Goal: Task Accomplishment & Management: Use online tool/utility

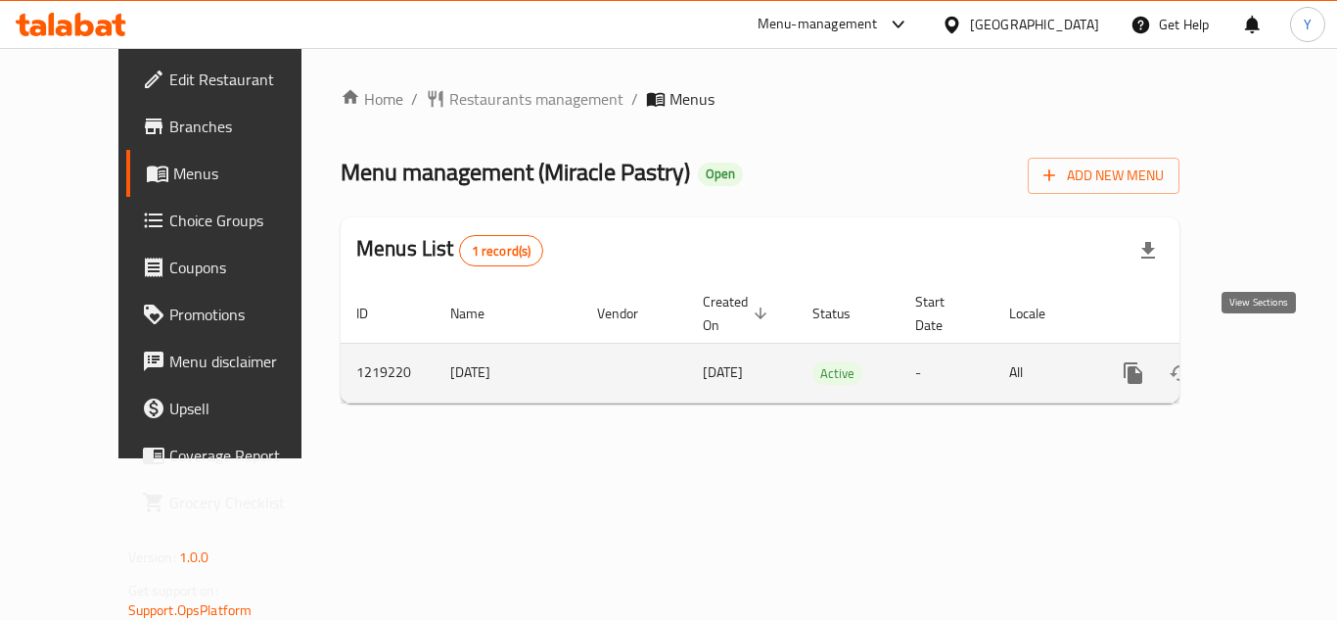
click at [1251, 350] on link "enhanced table" at bounding box center [1274, 373] width 47 height 47
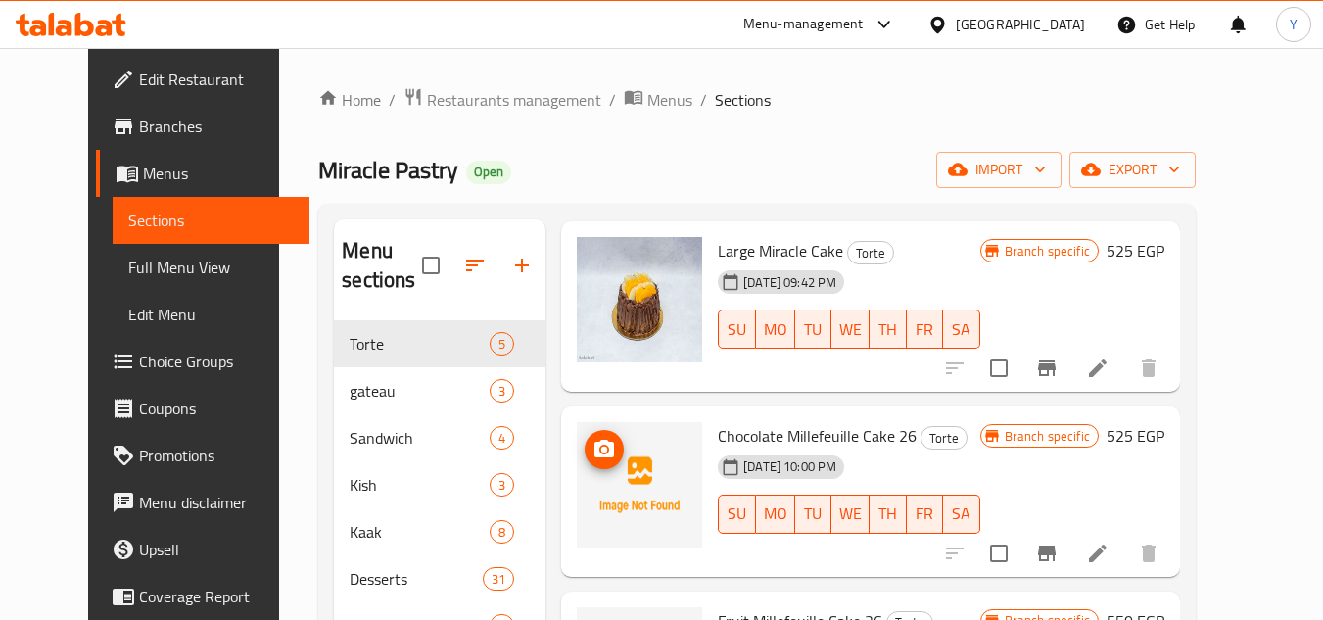
scroll to position [382, 0]
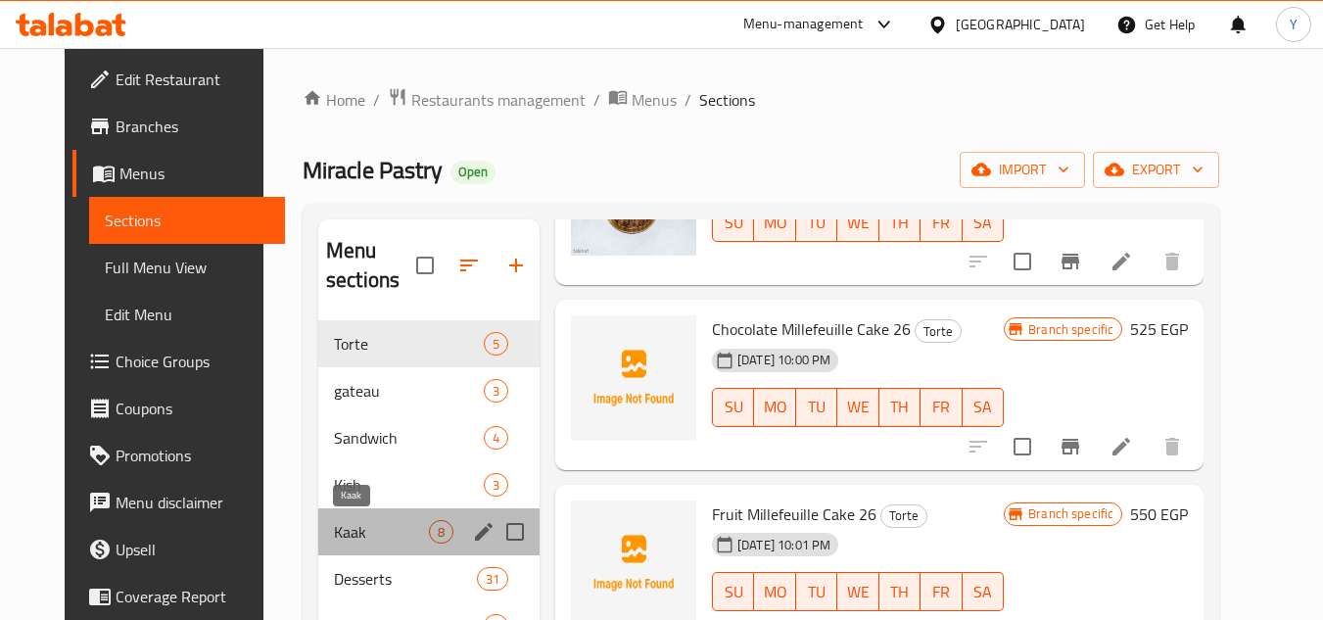
click at [350, 522] on span "Kaak" at bounding box center [381, 531] width 95 height 23
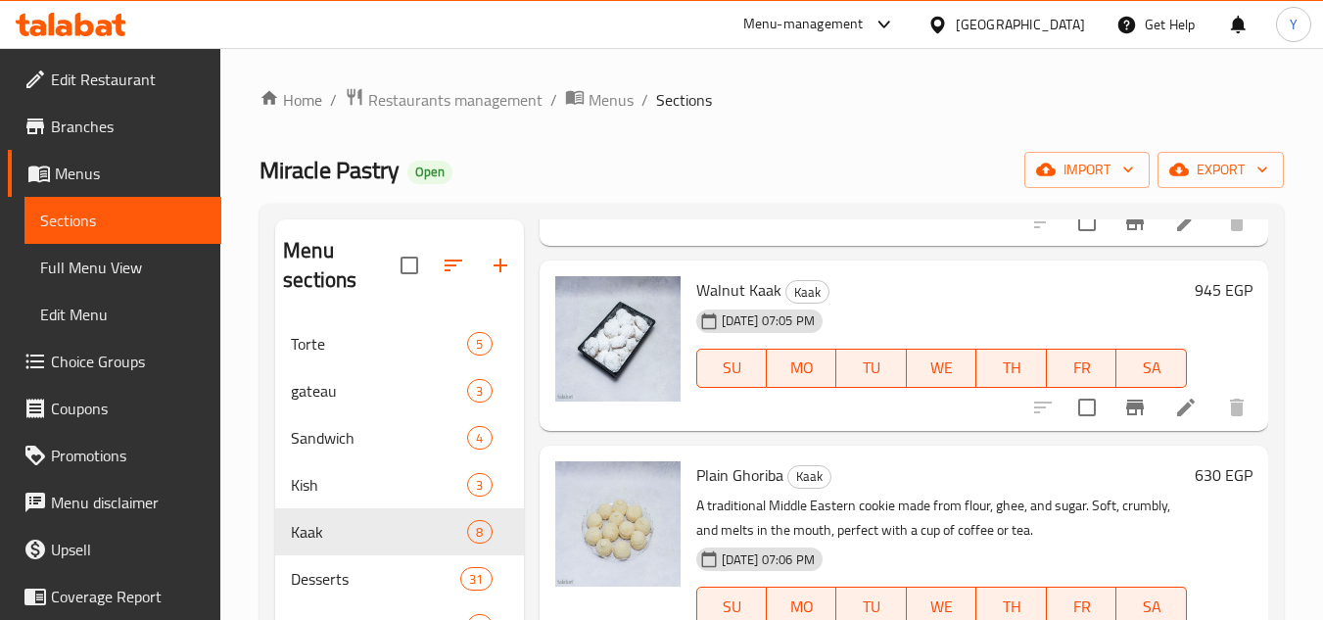
scroll to position [490, 0]
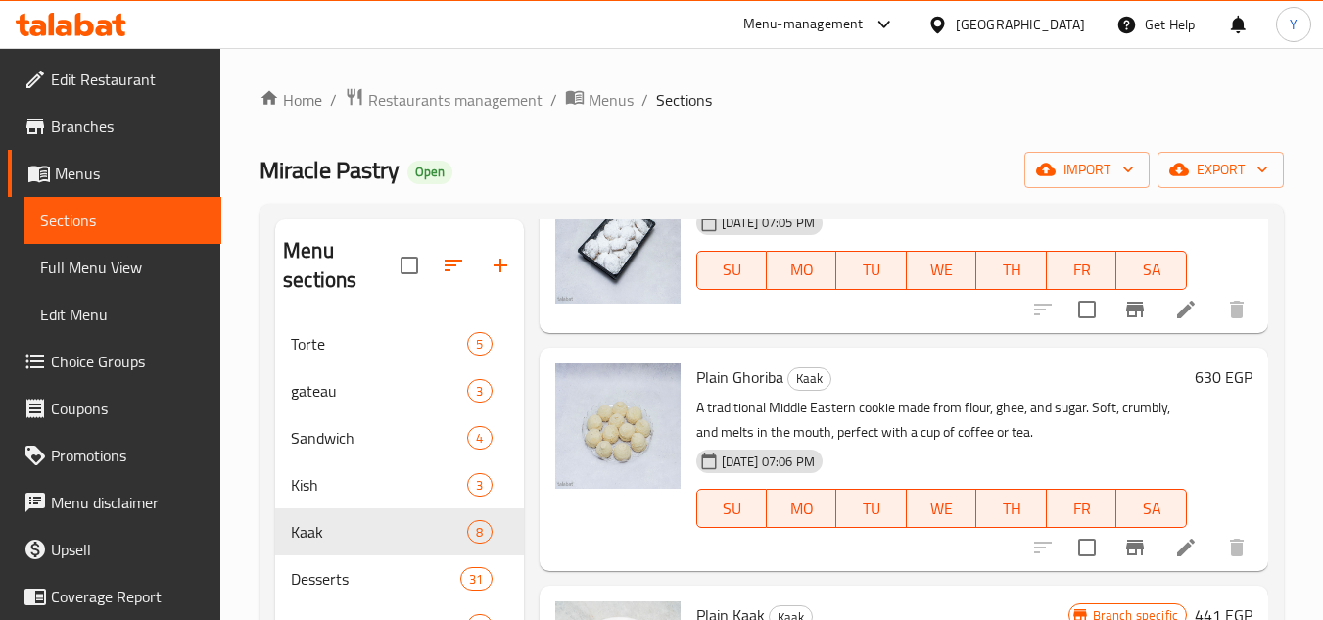
click at [742, 392] on span "Plain Ghoriba" at bounding box center [739, 376] width 87 height 29
copy h6 "Ghoriba"
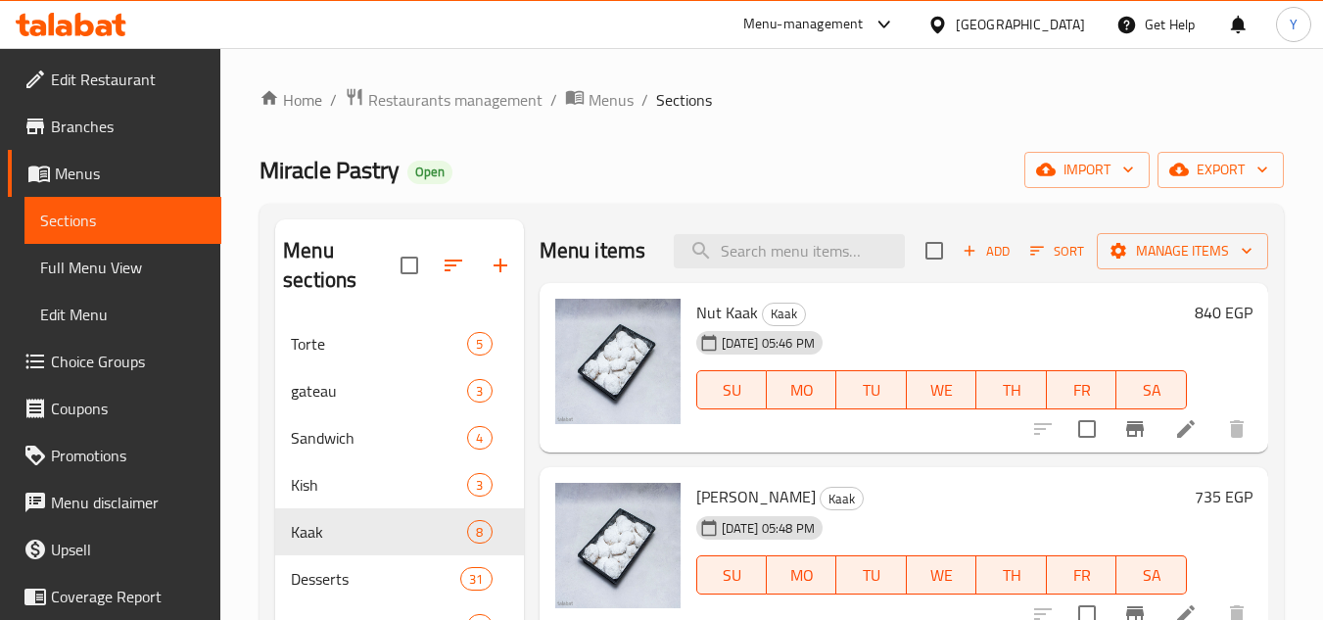
click at [963, 259] on icon "button" at bounding box center [969, 251] width 18 height 18
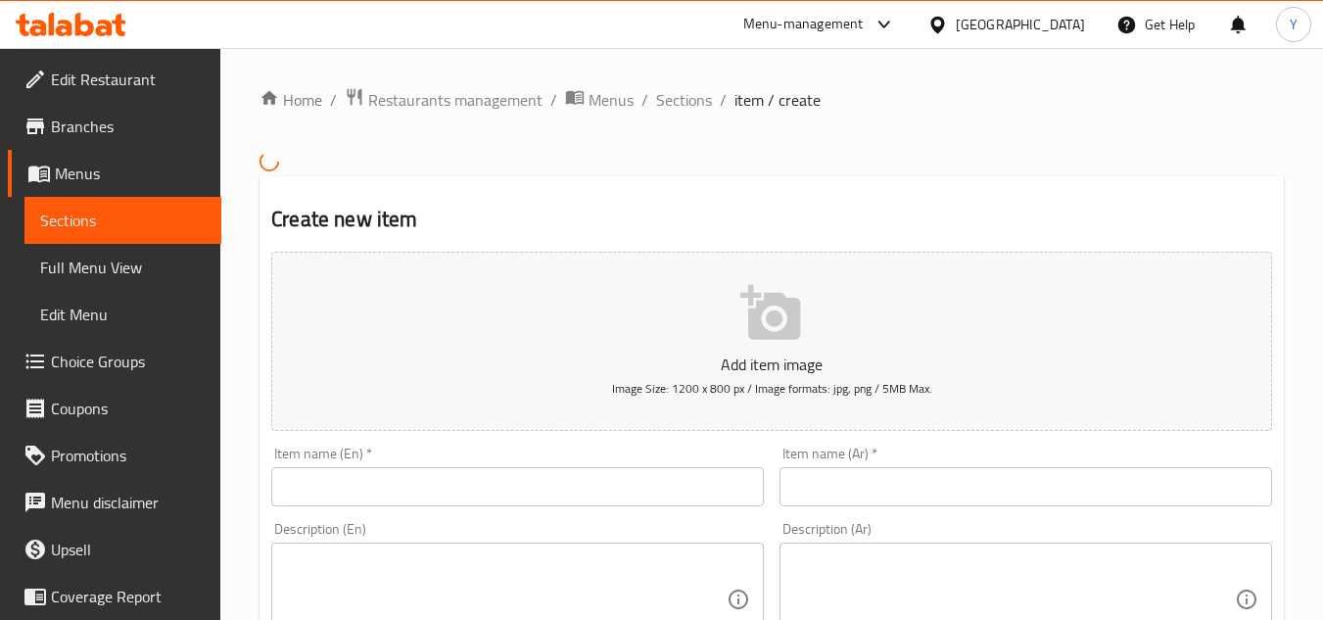
drag, startPoint x: 528, startPoint y: 473, endPoint x: 471, endPoint y: 492, distance: 60.1
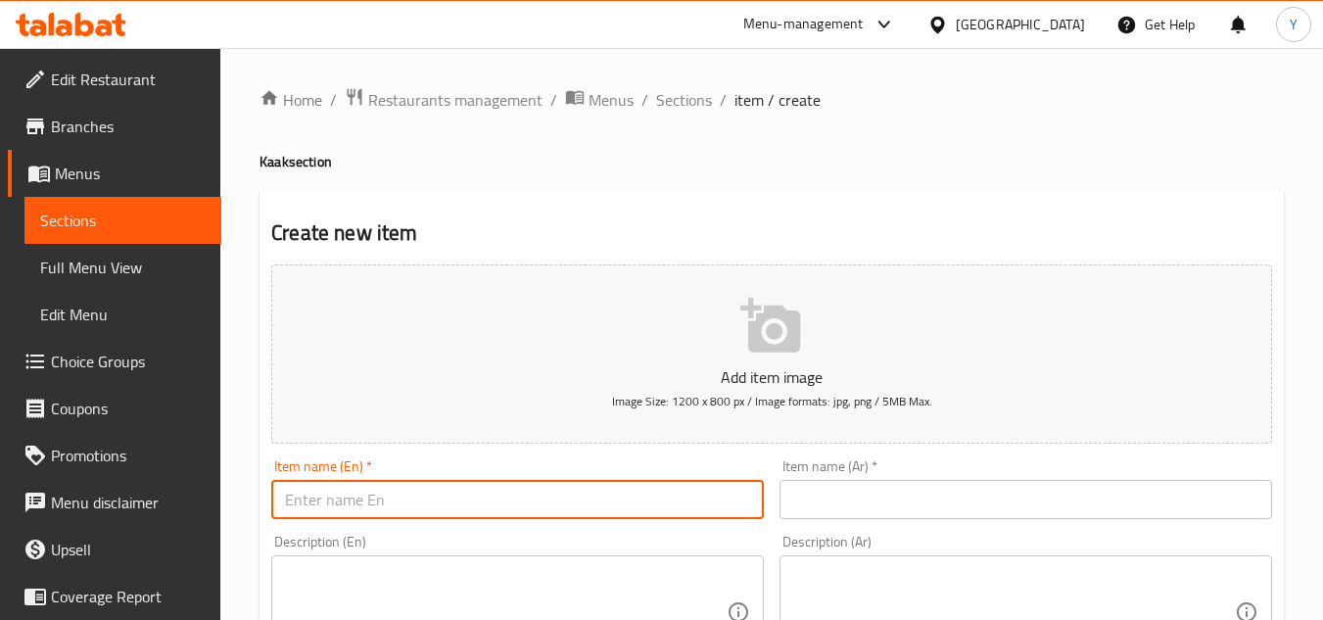
paste input "Ghoriba"
type input "Ghoriba With Almond"
click at [1147, 508] on input "text" at bounding box center [1025, 499] width 492 height 39
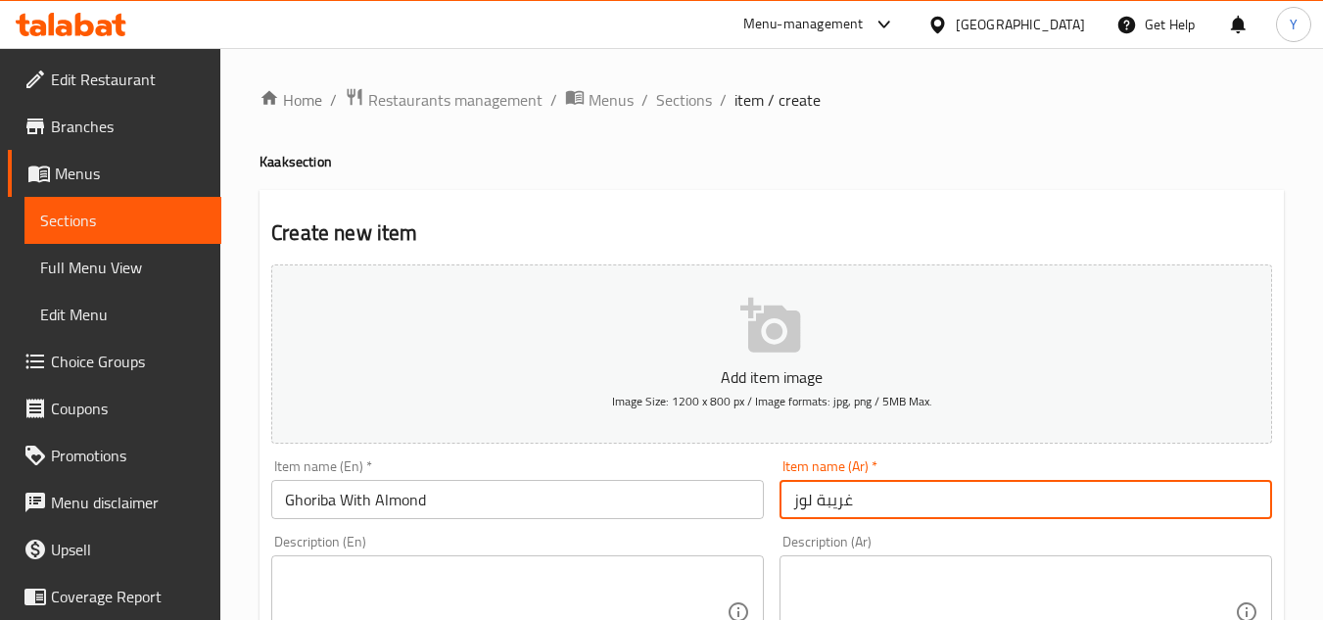
type input "غريبة لوز"
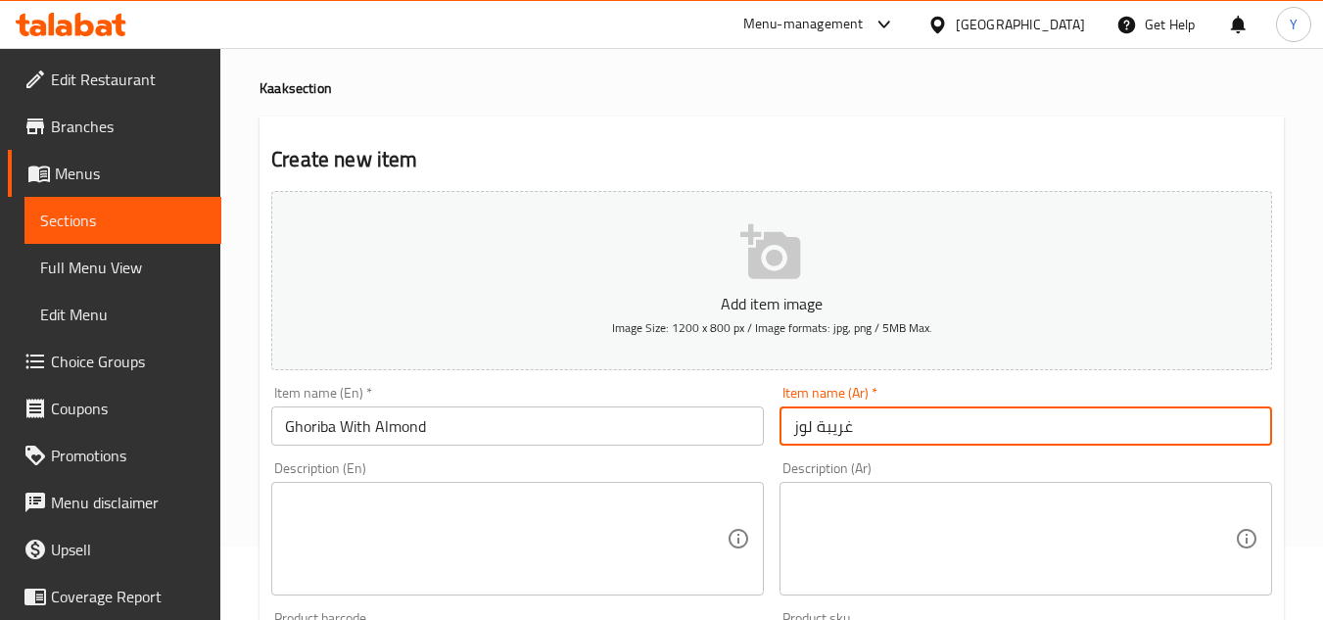
scroll to position [196, 0]
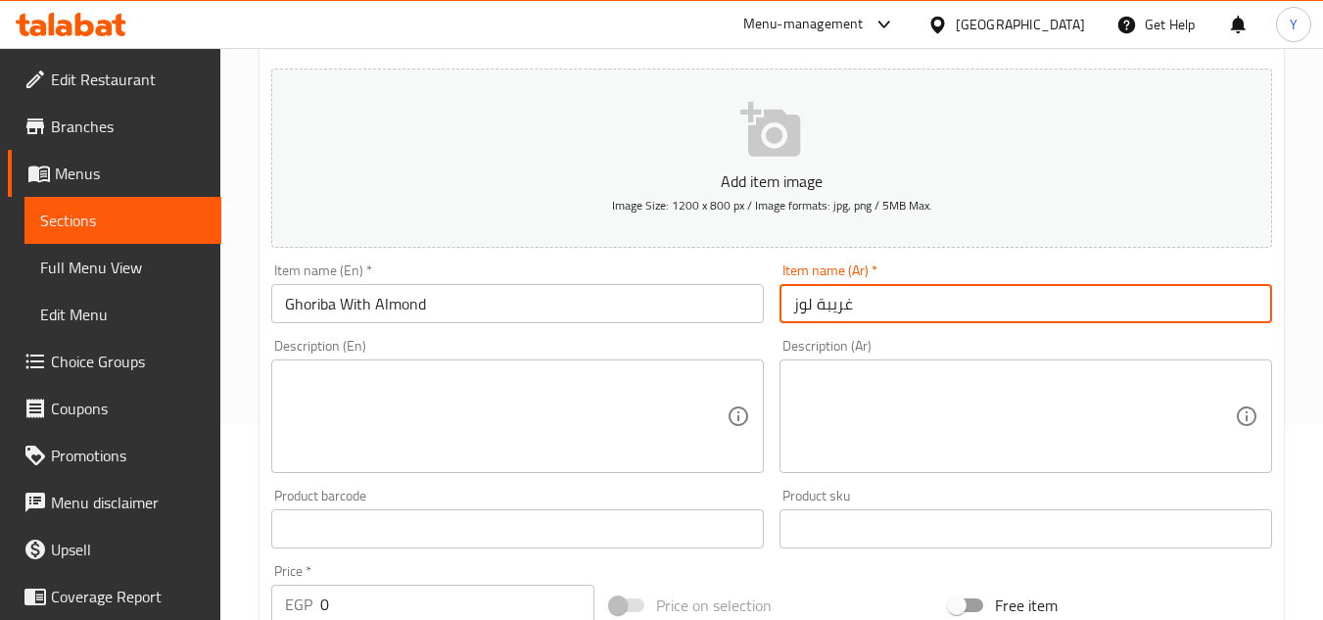
click at [453, 450] on textarea at bounding box center [506, 416] width 442 height 93
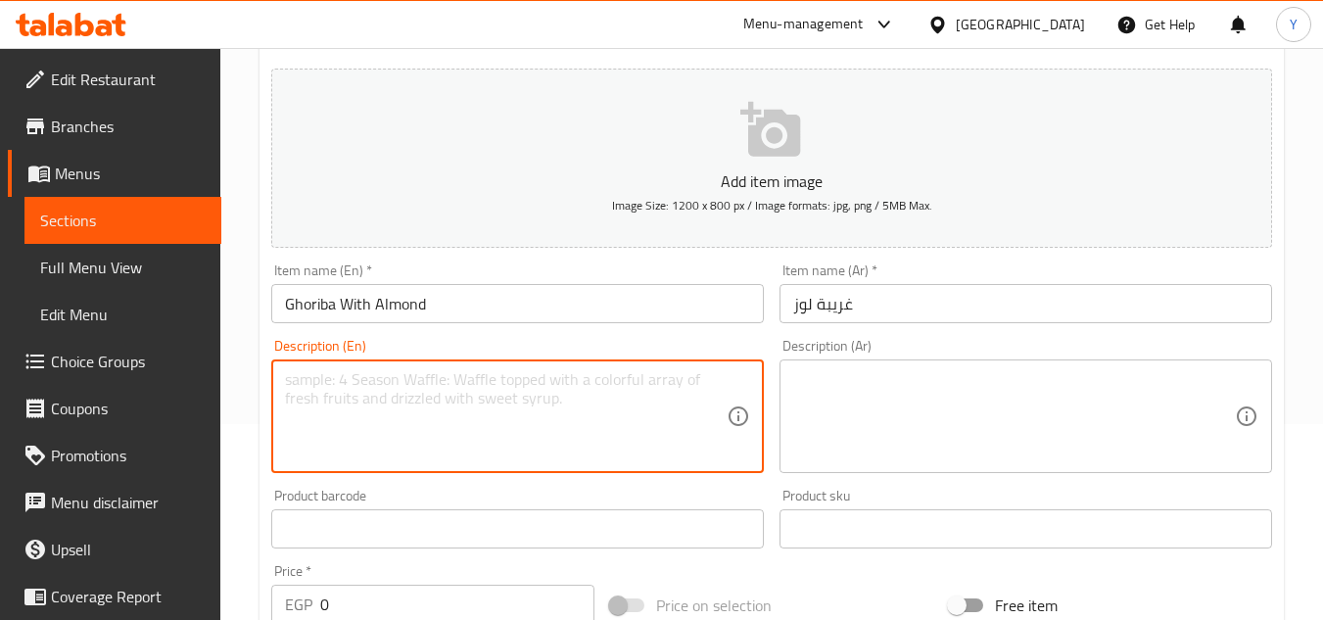
paste textarea "The same soft, melt-in-your-mouth texture of plain Ghraybeh, topped with roaste…"
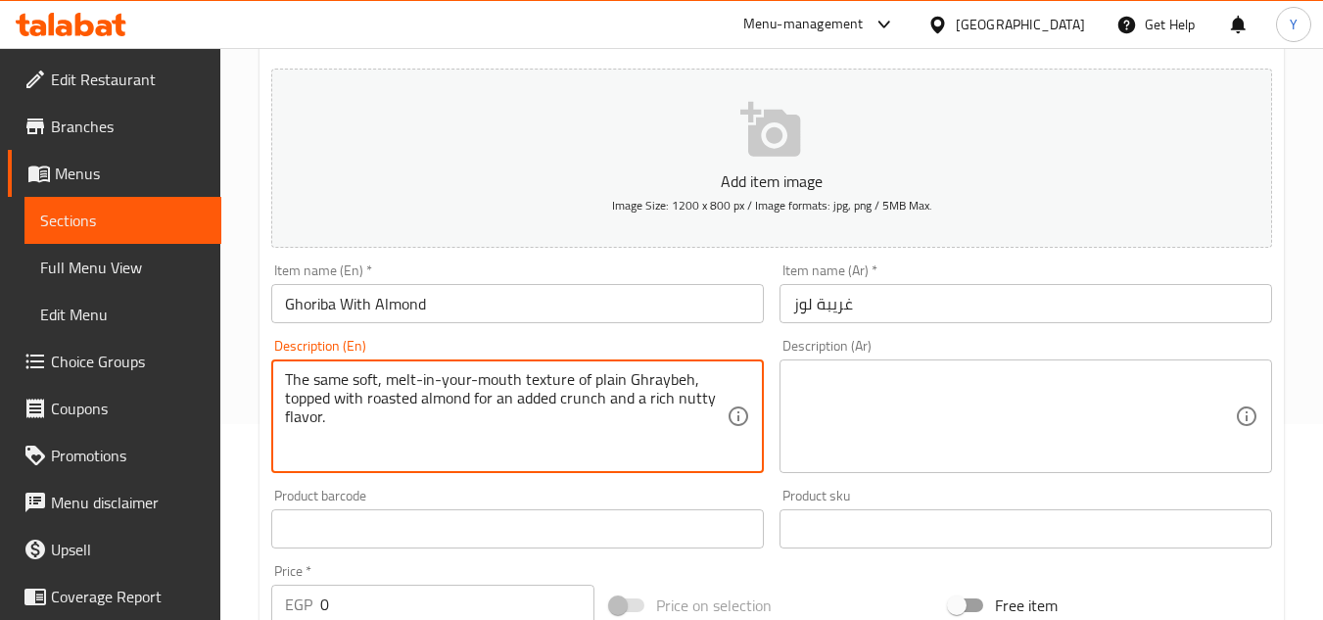
type textarea "The same soft, melt-in-your-mouth texture of plain Ghraybeh, topped with roaste…"
click at [942, 432] on textarea at bounding box center [1014, 416] width 442 height 93
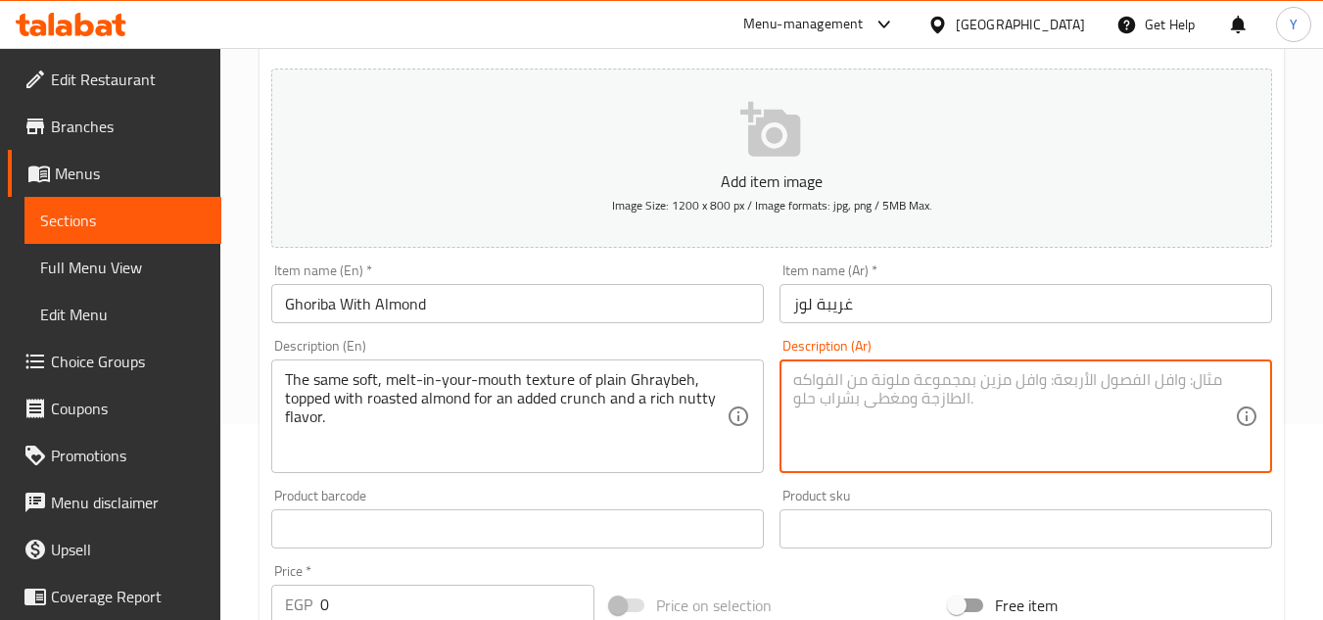
paste textarea "نفس نعومة ومذاق الغريبة السادة لكن مع لمسة فاخرة من اللوز المحمص في المنتصف، لي…"
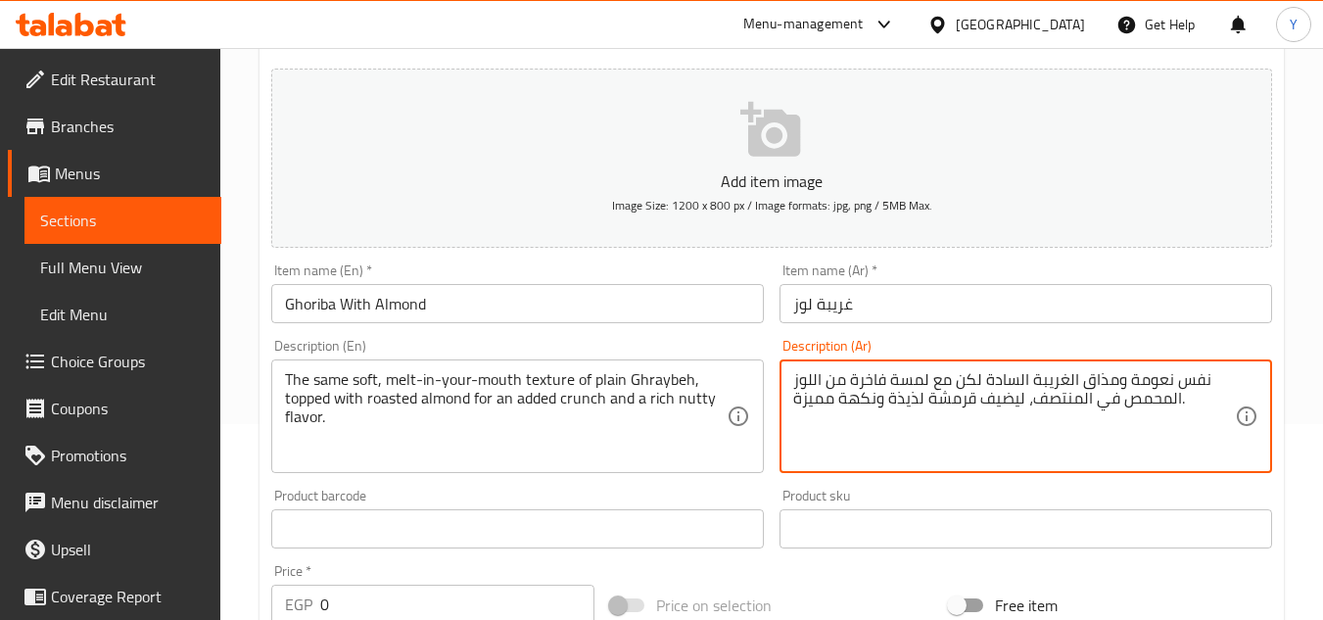
type textarea "نفس نعومة ومذاق الغريبة السادة لكن مع لمسة فاخرة من اللوز المحمص في المنتصف، لي…"
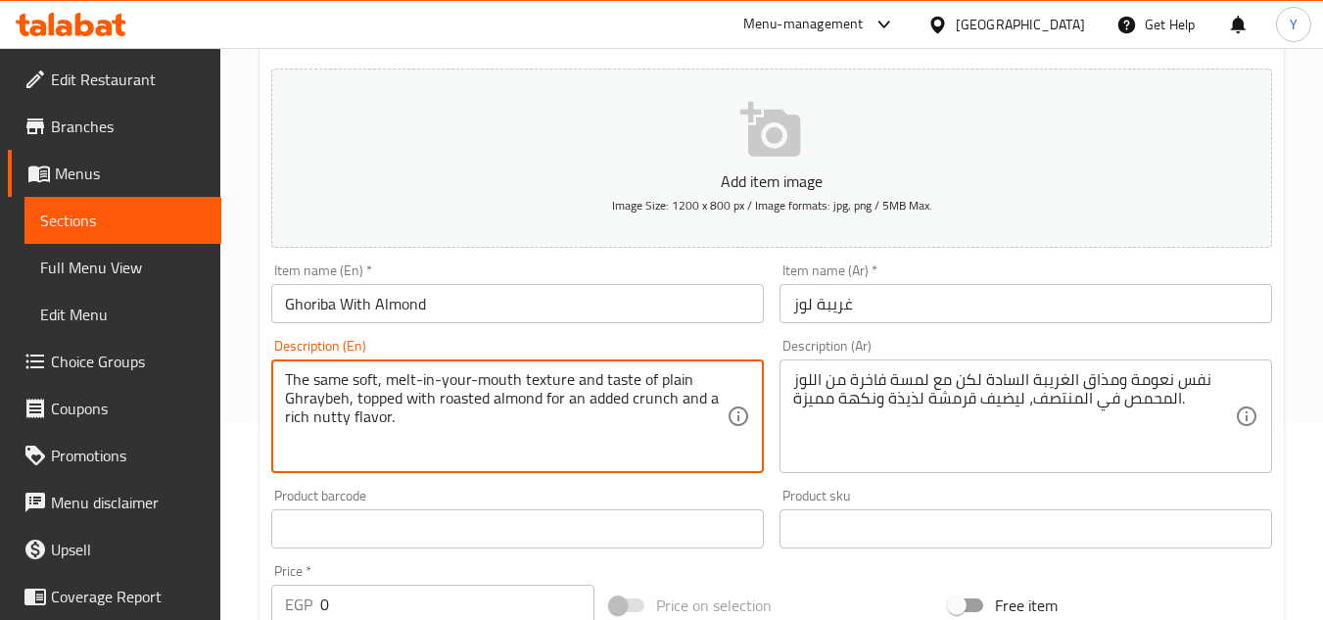
type textarea "The same soft, melt-in-your-mouth texture and taste of plain Ghraybeh, topped w…"
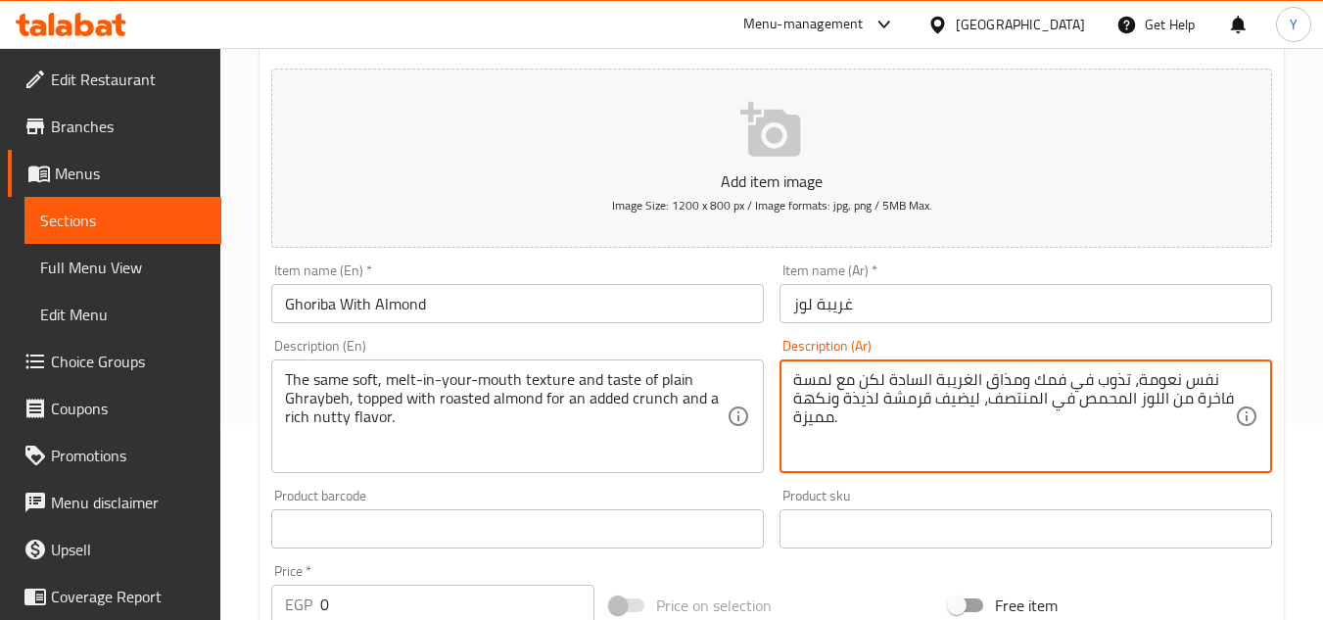
click at [1123, 375] on textarea "نفس نعومة، تذوب في فمك ومذاق الغريبة السادة لكن مع لمسة فاخرة من اللوز المحمص ف…" at bounding box center [1014, 416] width 442 height 93
click at [1027, 428] on textarea "نفس نعومة، نسيج تذوب في فمك ومذاق الغريبة السادة لكن مع لمسة فاخرة من اللوز الم…" at bounding box center [1014, 416] width 442 height 93
type textarea "نفس نعومة، نسيج تذوب في فمك ومذاق الغريبة السادة لكن مع لمسة فاخرة من اللوز الم…"
click at [926, 362] on div "نفس نعومة، نسيج تذوب في فمك ومذاق الغريبة السادة لكن مع لمسة فاخرة من اللوز الم…" at bounding box center [1025, 416] width 492 height 114
click at [905, 392] on textarea "نفس نعومة، نسيج تذوب في فمك ومذاق الغريبة السادة لكن مع لمسة فاخرة من اللوز الم…" at bounding box center [1014, 416] width 442 height 93
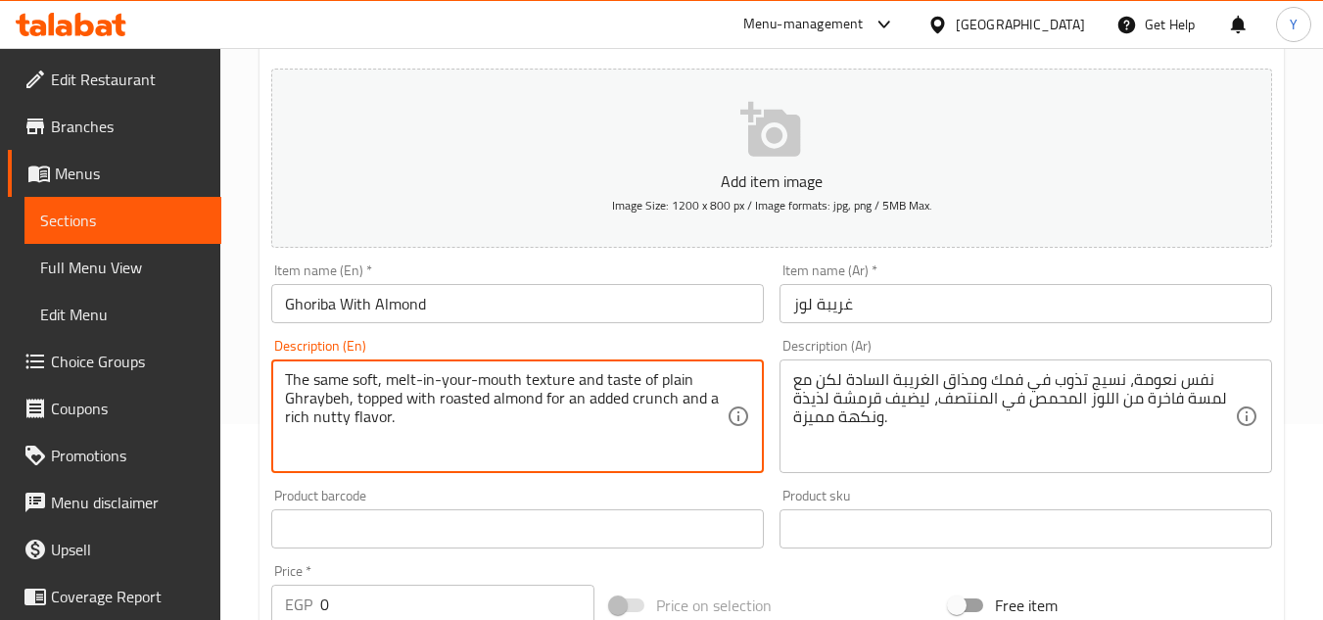
click at [416, 407] on textarea "The same soft, melt-in-your-mouth texture and taste of plain Ghraybeh, topped w…" at bounding box center [506, 416] width 442 height 93
click at [357, 401] on textarea "The same soft, melt-in-your-mouth texture and taste of plain Ghraybeh, topped w…" at bounding box center [506, 416] width 442 height 93
type textarea "The same soft, melt-in-your-mouth texture and taste of plain Ghraybeh, with lux…"
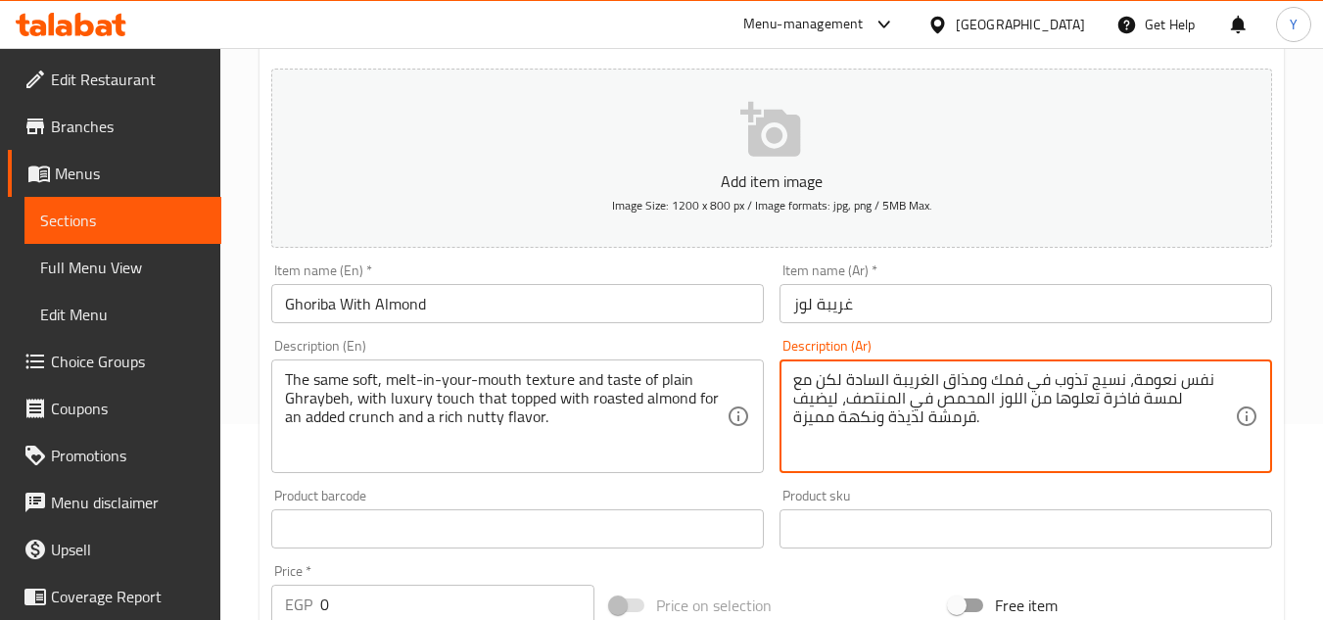
type textarea "نفس نعومة، نسيج تذوب في فمك ومذاق الغريبة السادة لكن مع لمسة فاخرة تعلوها من ال…"
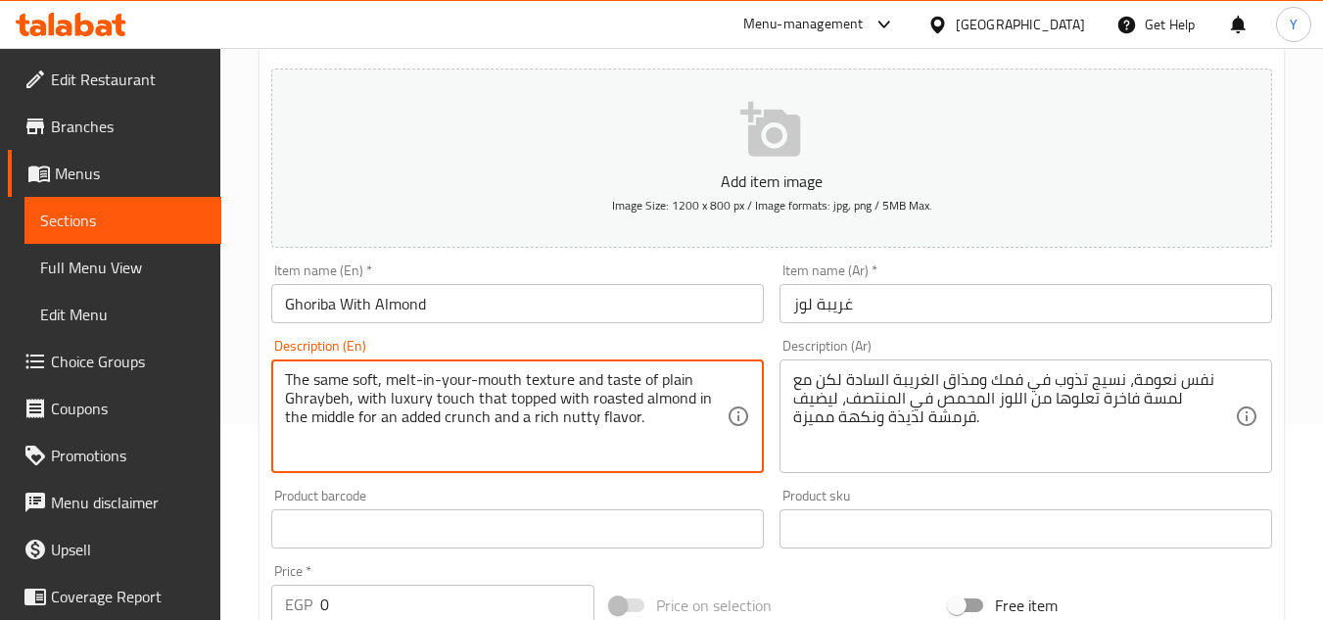
scroll to position [294, 0]
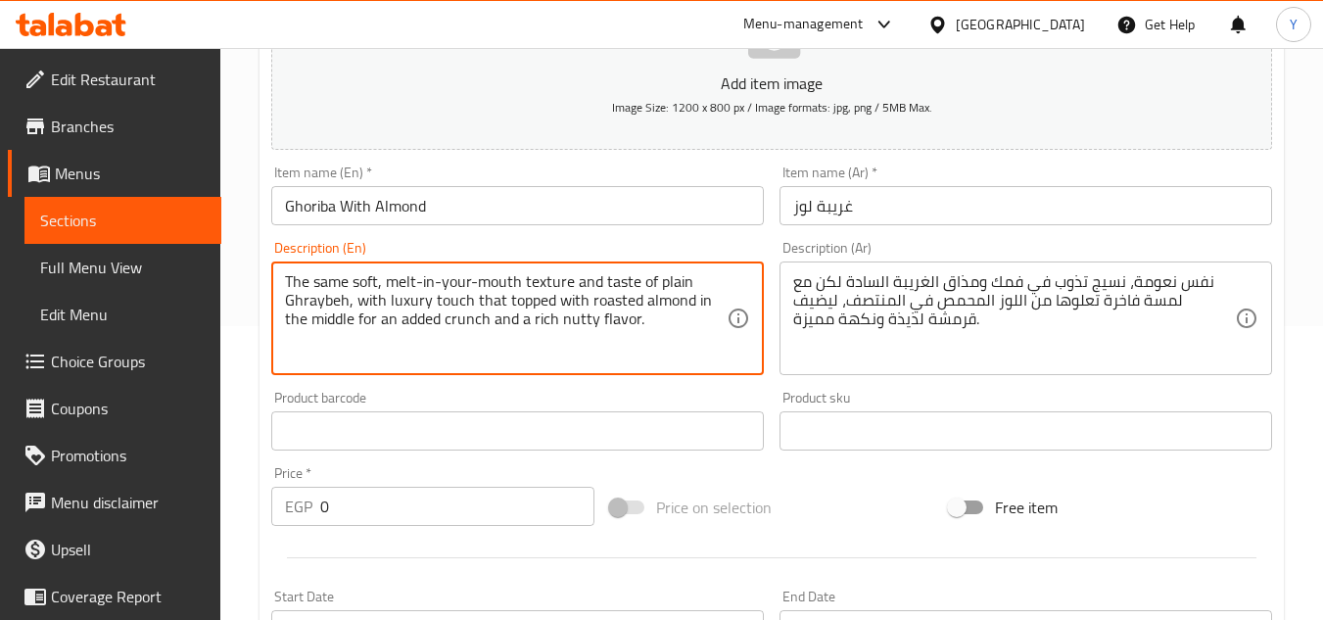
type textarea "The same soft, melt-in-your-mouth texture and taste of plain Ghraybeh, with lux…"
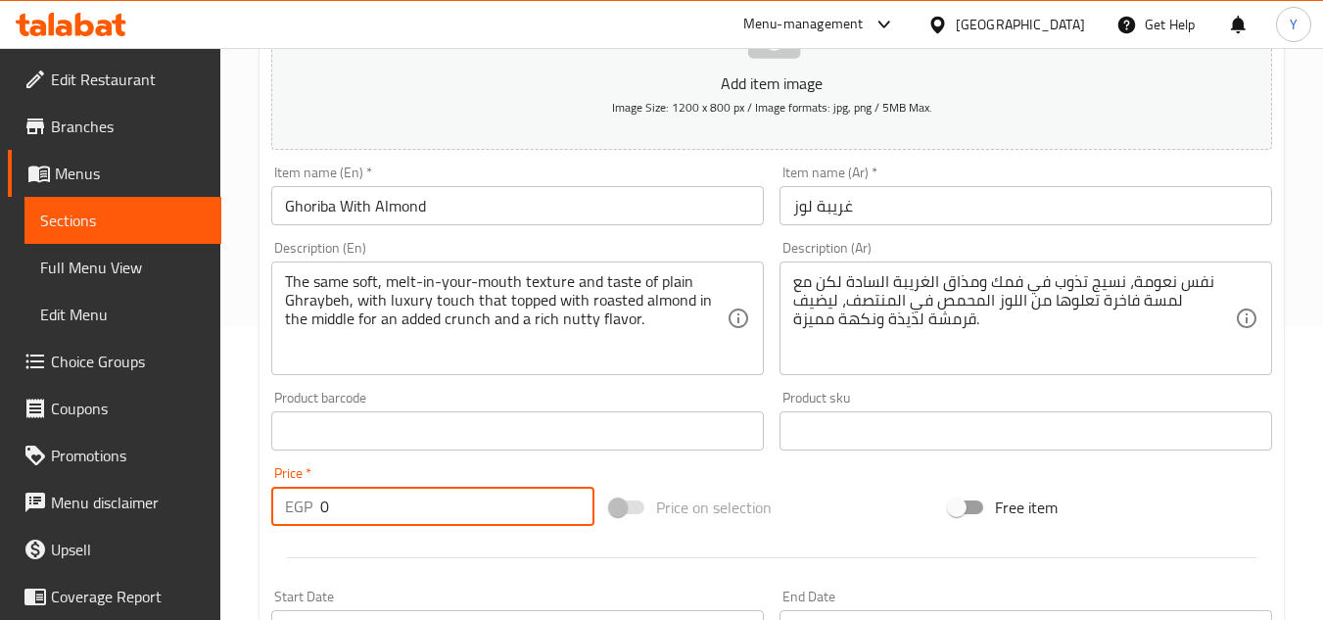
drag, startPoint x: 465, startPoint y: 490, endPoint x: 230, endPoint y: 512, distance: 235.9
click at [228, 514] on div "Home / Restaurants management / Menus / Sections / item / create Kaak section C…" at bounding box center [771, 421] width 1102 height 1335
paste input "63"
type input "630"
click at [524, 200] on input "Ghoriba With Almond" at bounding box center [517, 205] width 492 height 39
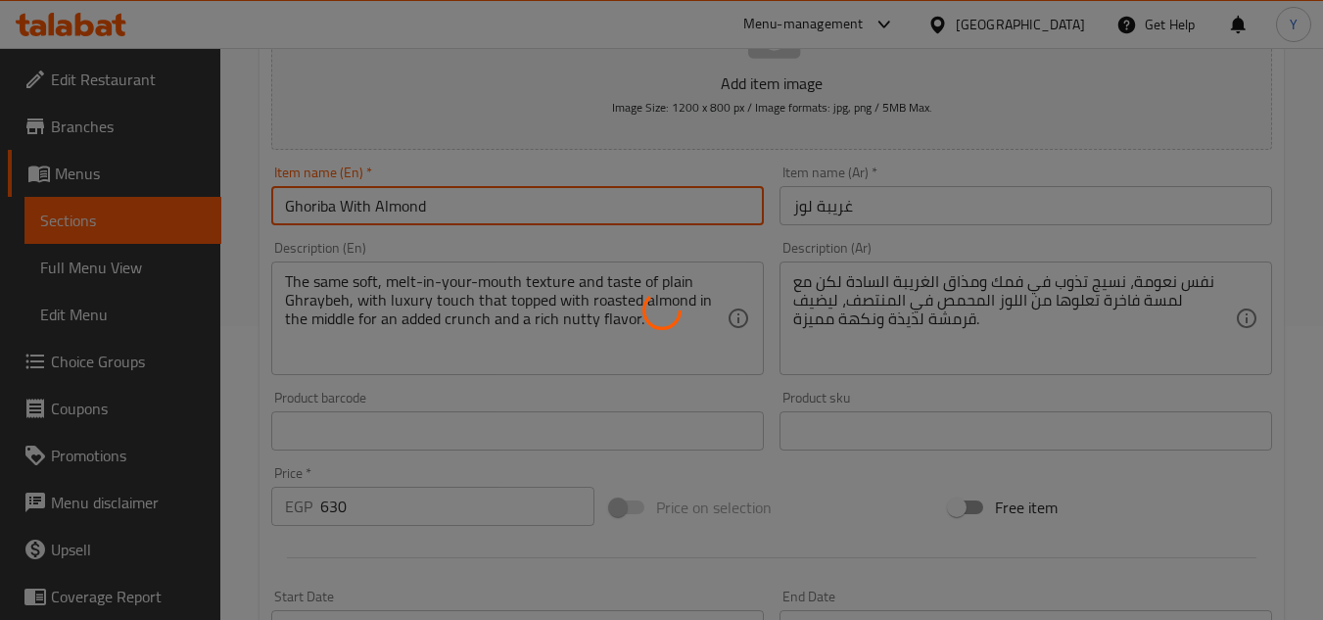
type input "0"
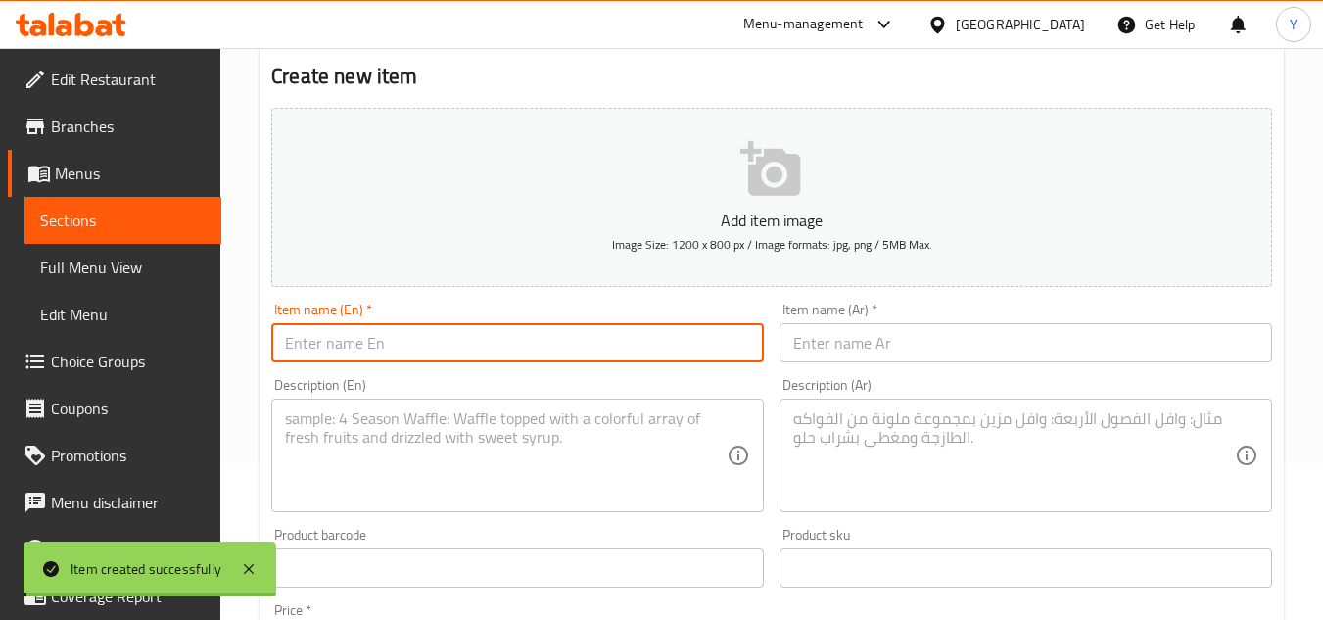
scroll to position [0, 0]
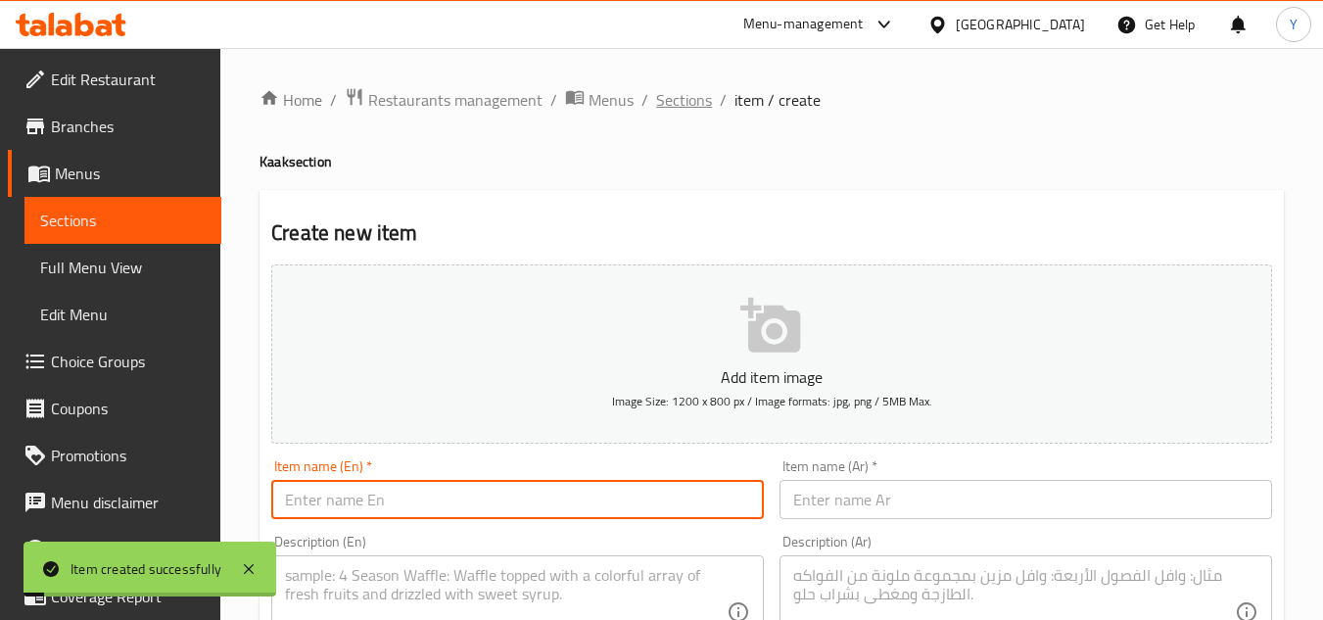
click at [679, 98] on span "Sections" at bounding box center [684, 99] width 56 height 23
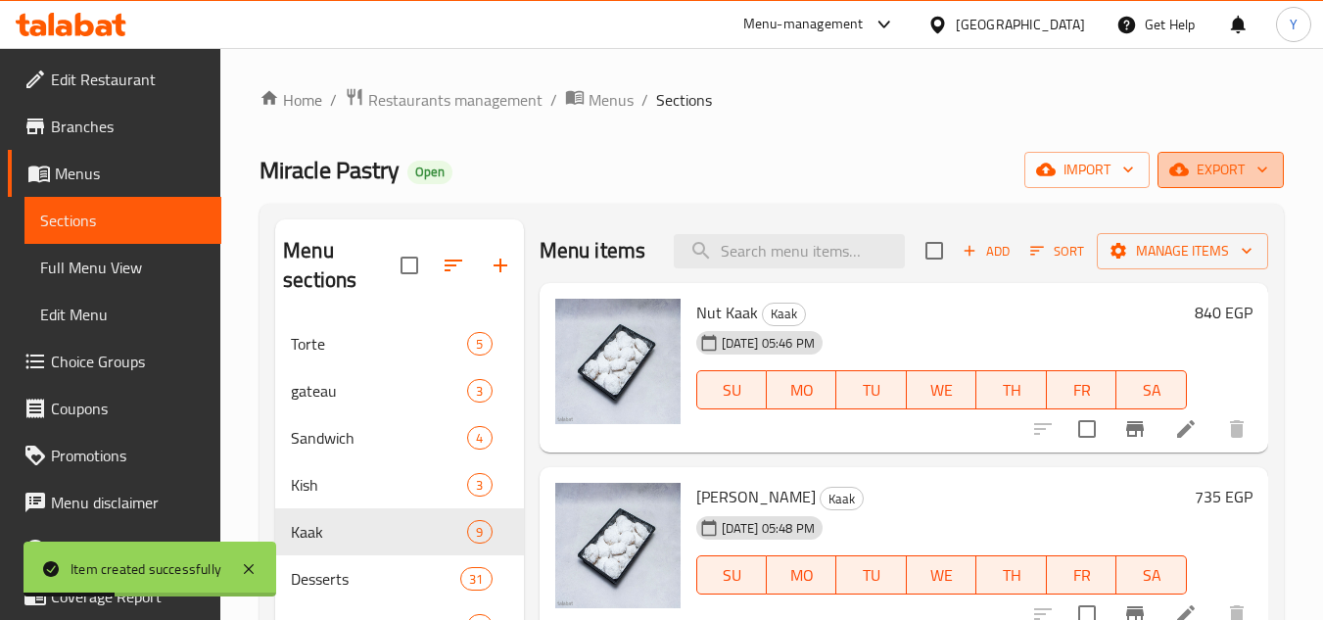
click at [1220, 182] on button "export" at bounding box center [1220, 170] width 126 height 36
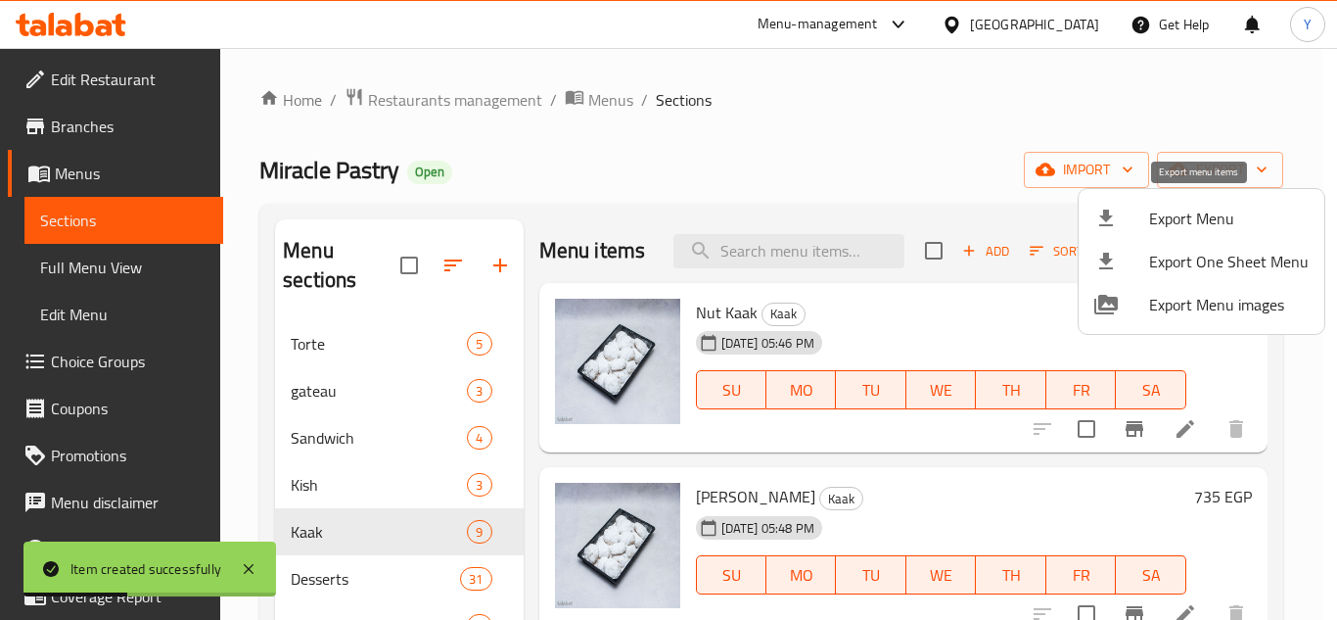
click at [1172, 228] on span "Export Menu" at bounding box center [1229, 218] width 160 height 23
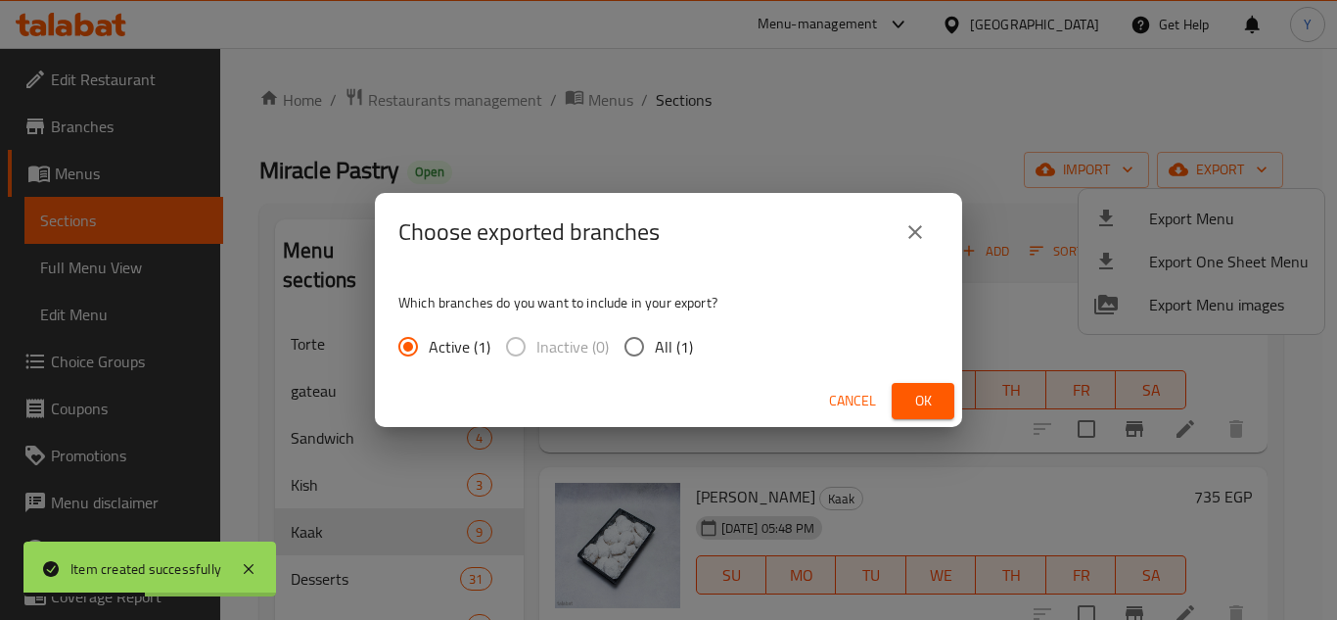
click at [643, 344] on input "All (1)" at bounding box center [634, 346] width 41 height 41
radio input "true"
drag, startPoint x: 916, startPoint y: 399, endPoint x: 767, endPoint y: 415, distance: 150.6
click at [915, 399] on span "Ok" at bounding box center [923, 401] width 31 height 24
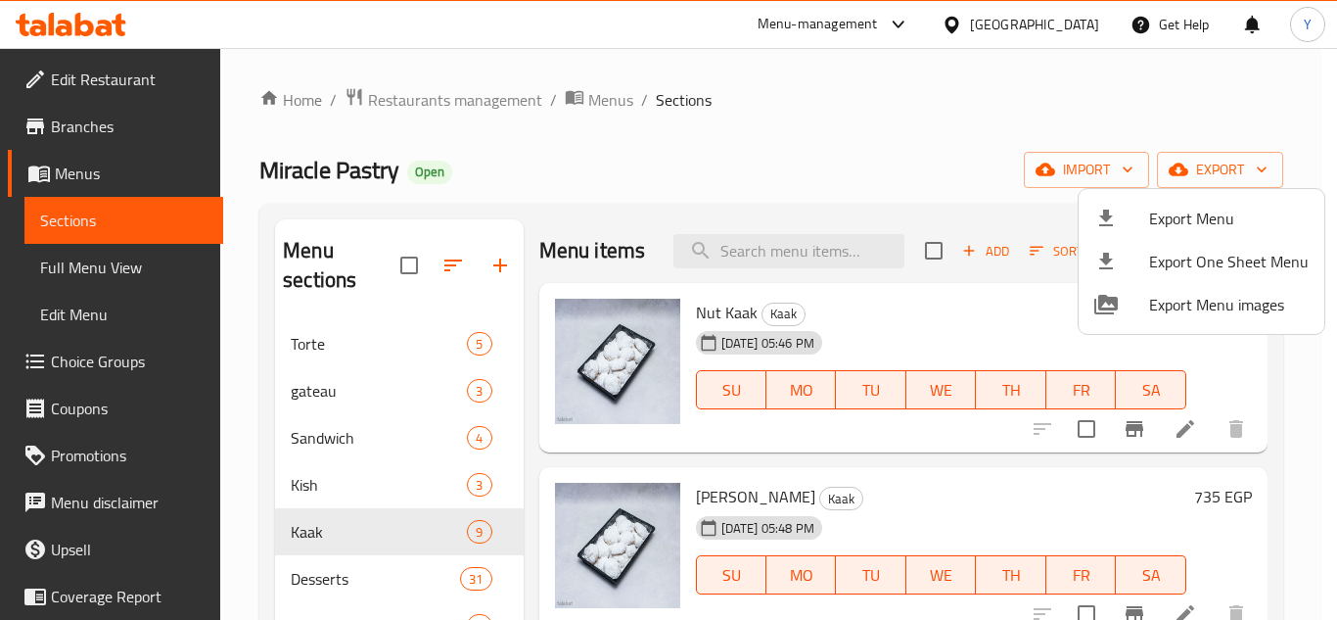
click at [1058, 31] on div at bounding box center [668, 310] width 1337 height 620
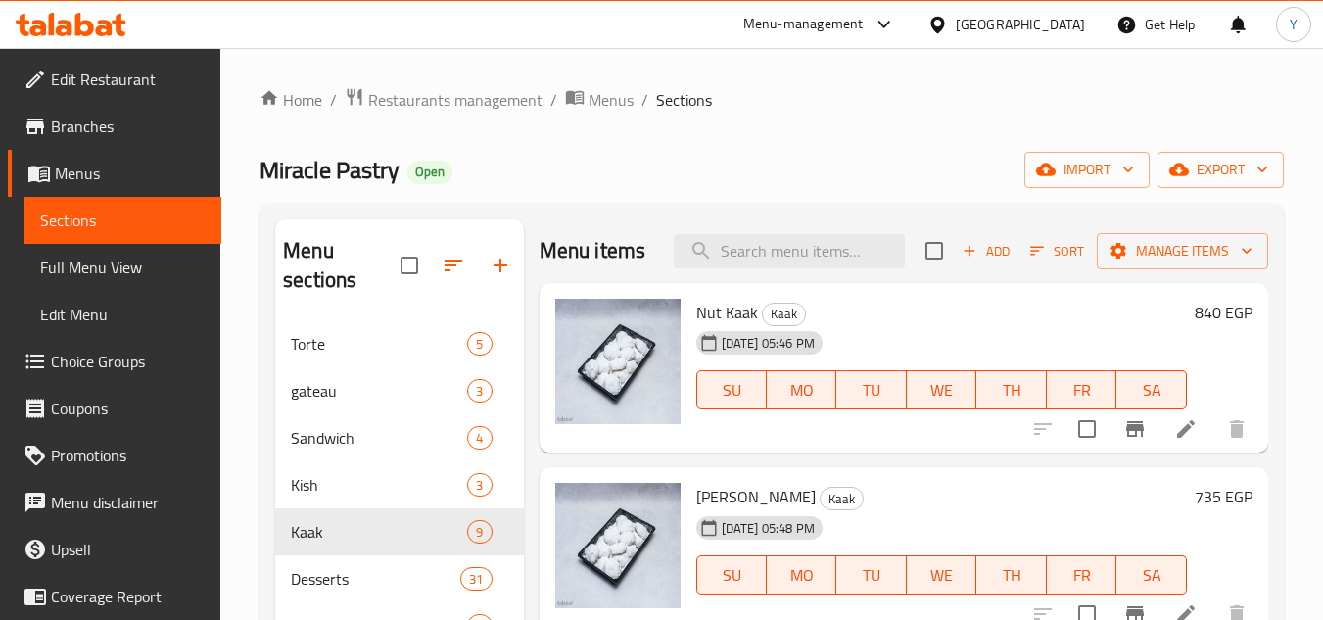
click at [1054, 31] on div "[GEOGRAPHIC_DATA]" at bounding box center [1020, 25] width 129 height 22
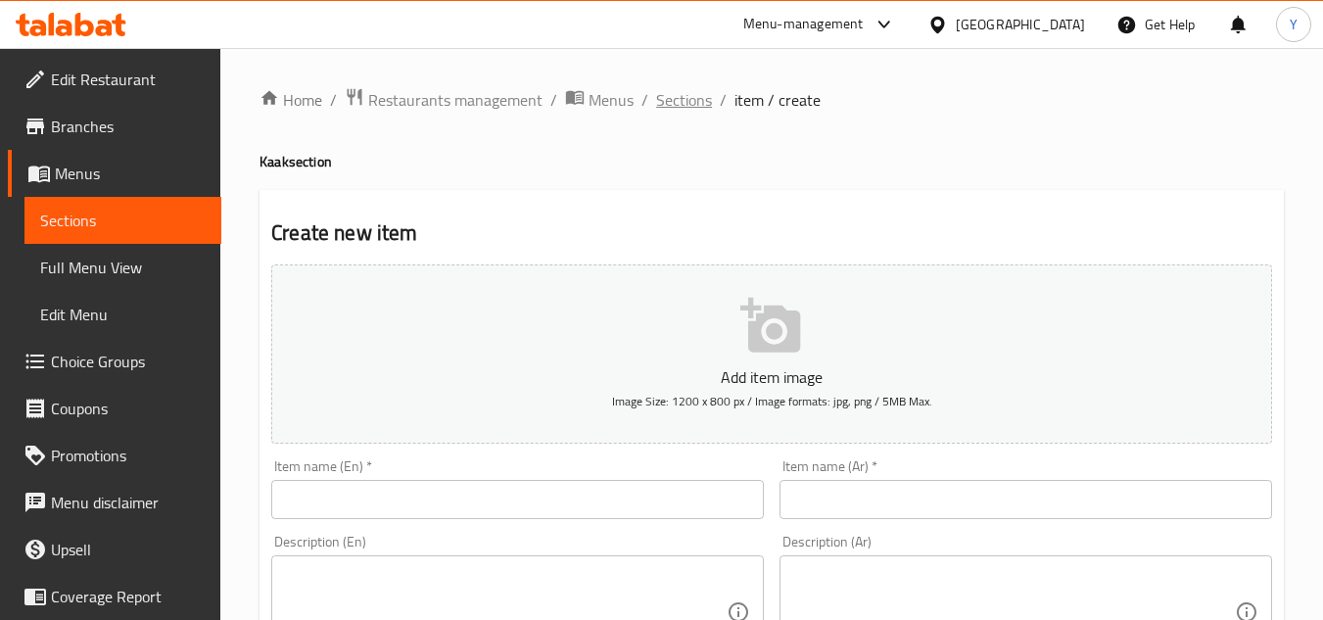
click at [703, 107] on span "Sections" at bounding box center [684, 99] width 56 height 23
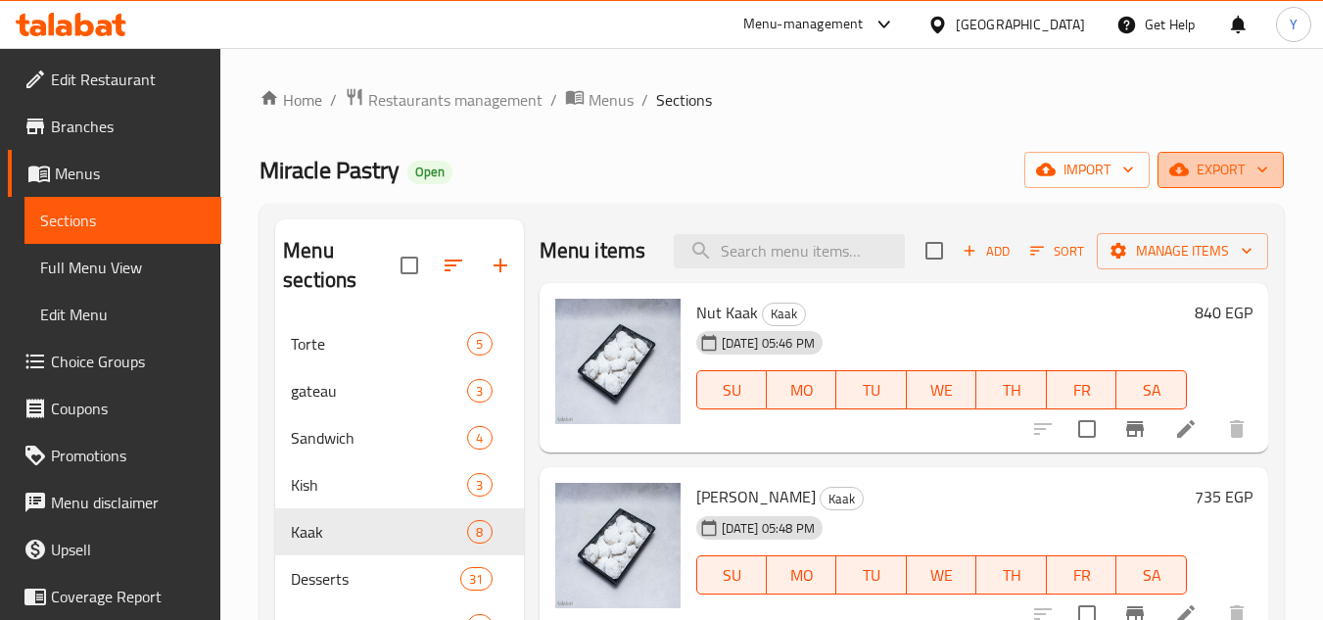
click at [1204, 170] on span "export" at bounding box center [1220, 170] width 95 height 24
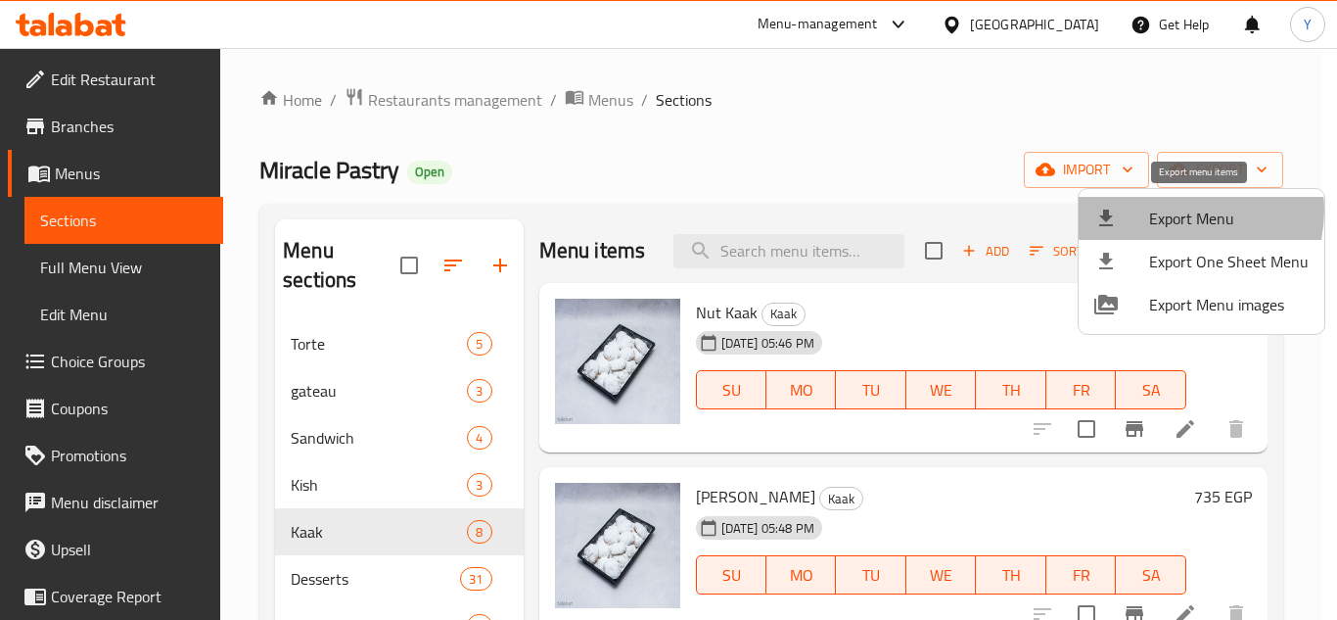
click at [1181, 210] on span "Export Menu" at bounding box center [1229, 218] width 160 height 23
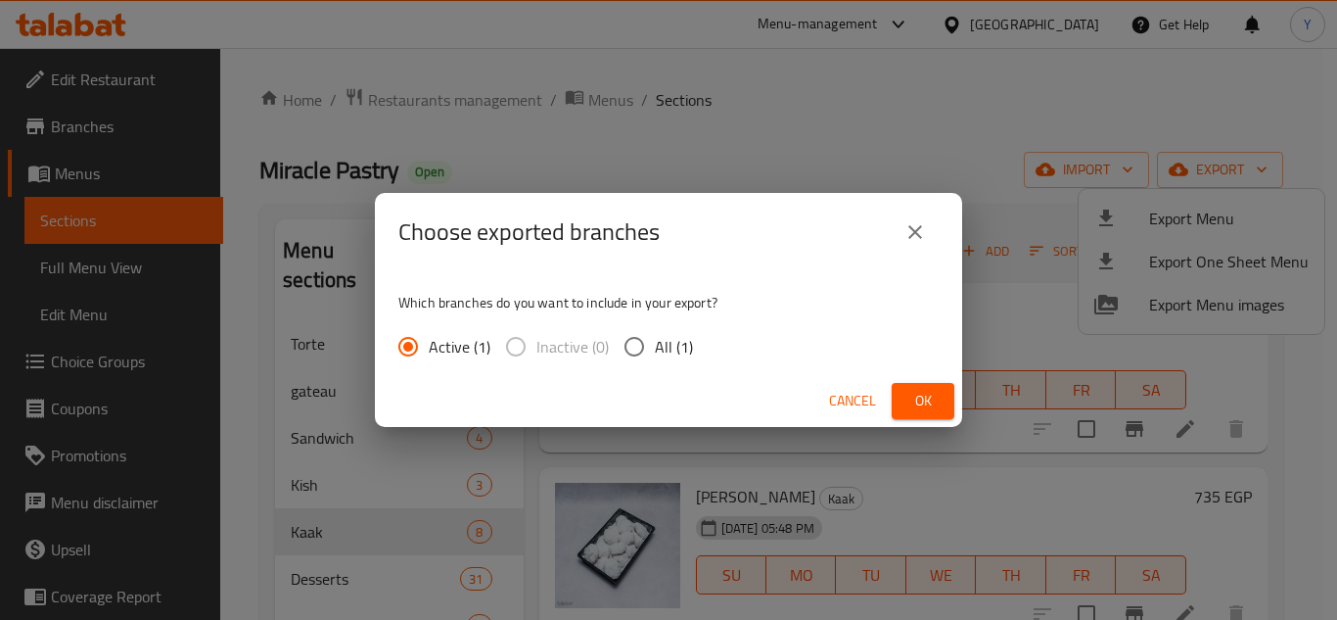
click at [655, 357] on span "All (1)" at bounding box center [674, 346] width 38 height 23
click at [654, 357] on input "All (1)" at bounding box center [634, 346] width 41 height 41
radio input "true"
click at [940, 401] on button "Ok" at bounding box center [923, 401] width 63 height 36
